Goal: Ask a question: Seek information or help from site administrators or community

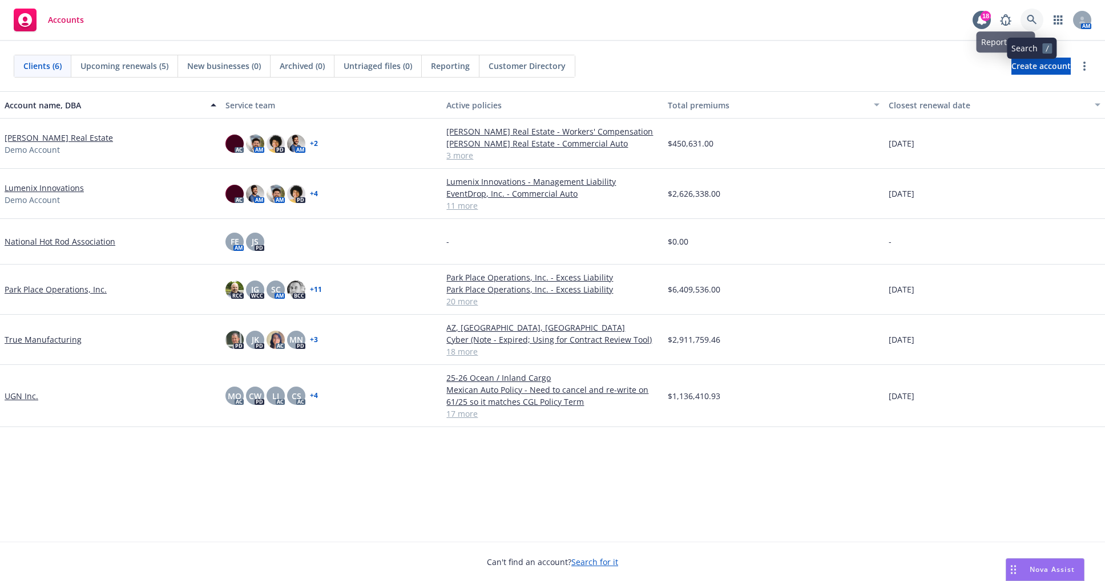
click at [1032, 13] on link at bounding box center [1031, 20] width 23 height 23
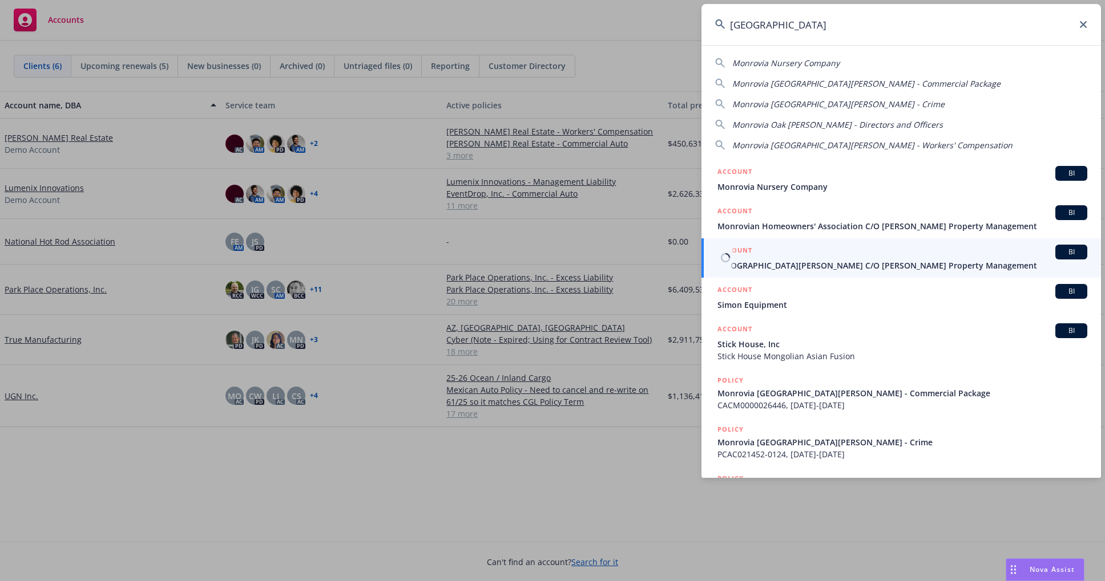
type input "[GEOGRAPHIC_DATA]"
click at [838, 260] on span "[GEOGRAPHIC_DATA][PERSON_NAME] C/O [PERSON_NAME] Property Management" at bounding box center [902, 266] width 370 height 12
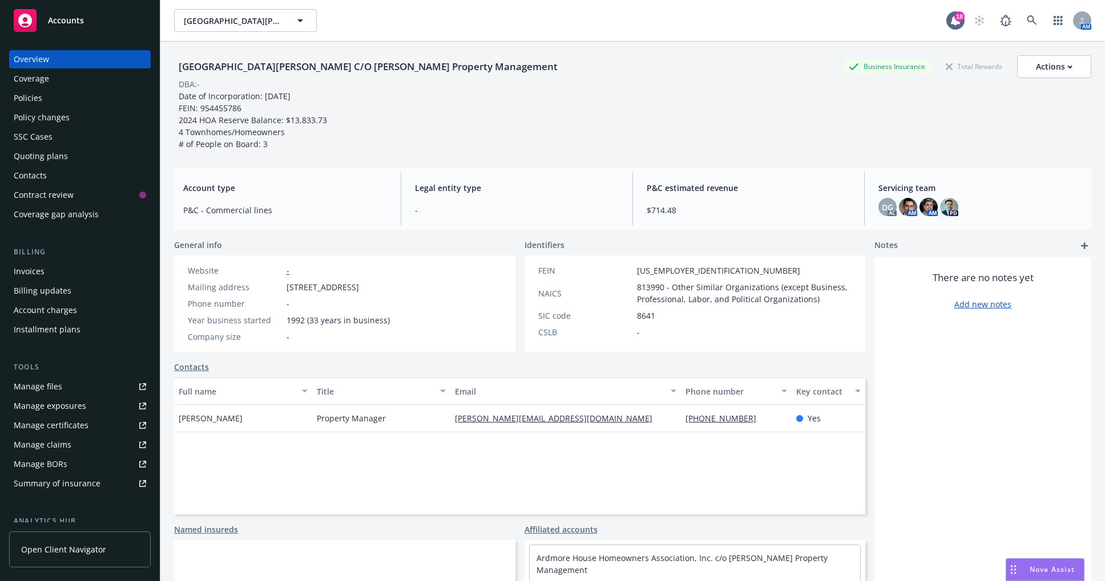
click at [37, 101] on div "Policies" at bounding box center [28, 98] width 29 height 18
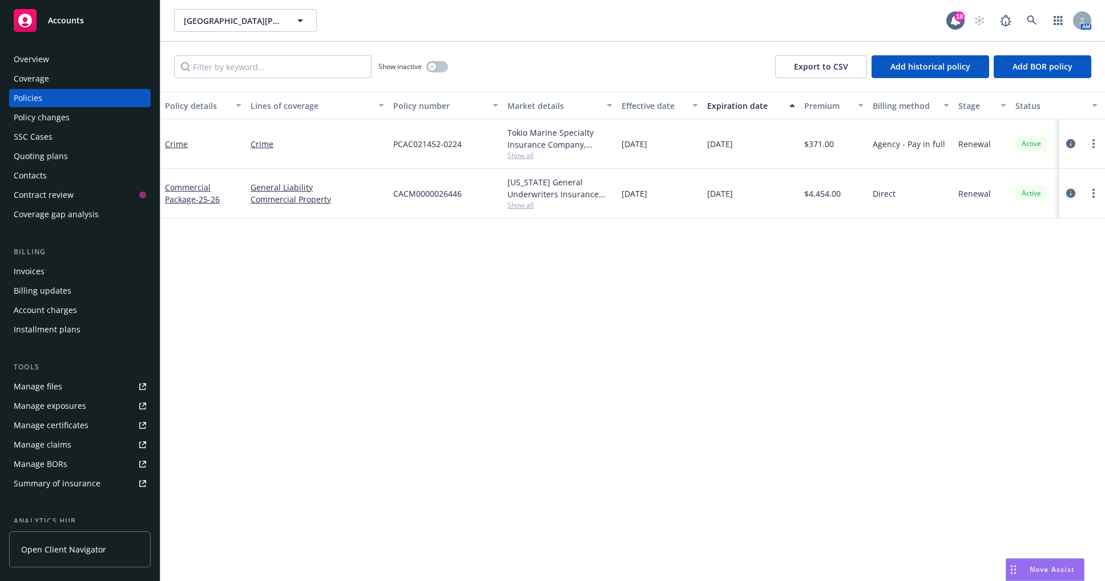
click at [1066, 193] on icon "circleInformation" at bounding box center [1070, 193] width 9 height 9
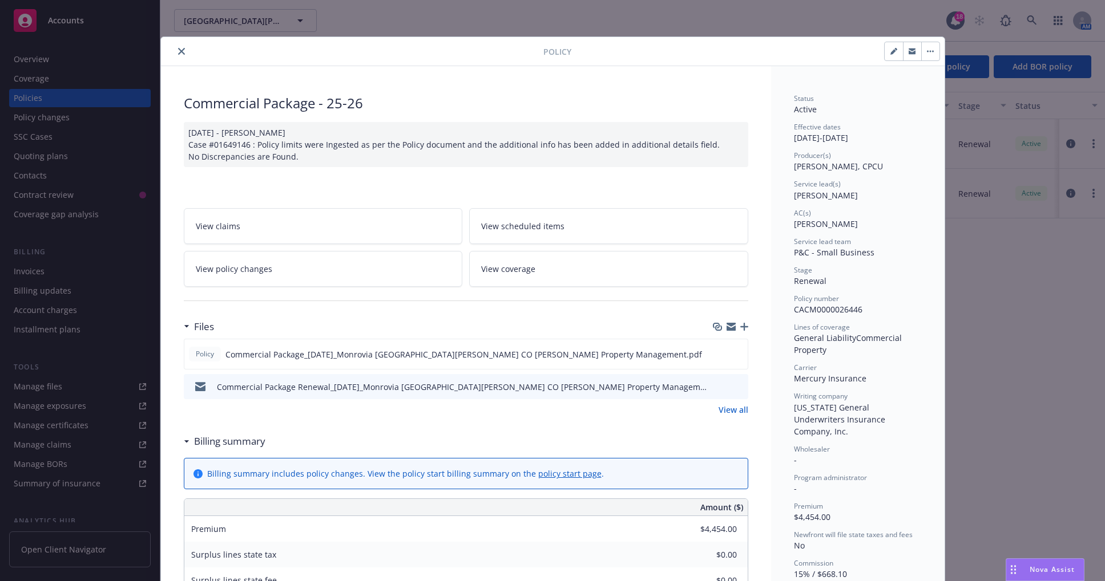
click at [178, 54] on icon "close" at bounding box center [181, 51] width 7 height 7
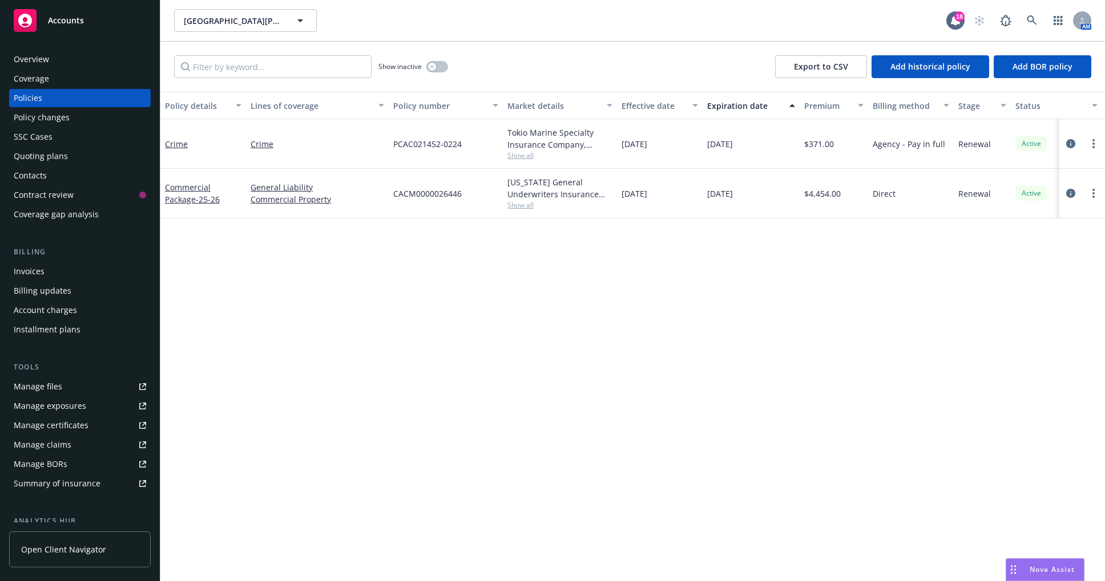
click at [1028, 577] on div "Nova Assist" at bounding box center [1045, 570] width 78 height 22
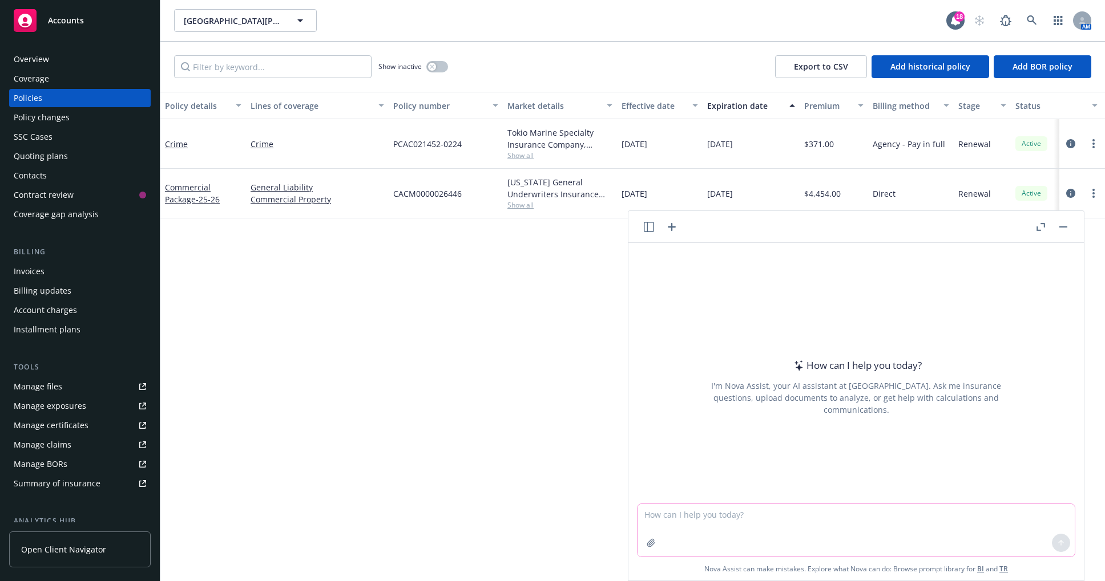
click at [931, 519] on textarea at bounding box center [855, 530] width 437 height 52
type textarea "How big in revenue is OSC as a company?"
